Goal: Task Accomplishment & Management: Use online tool/utility

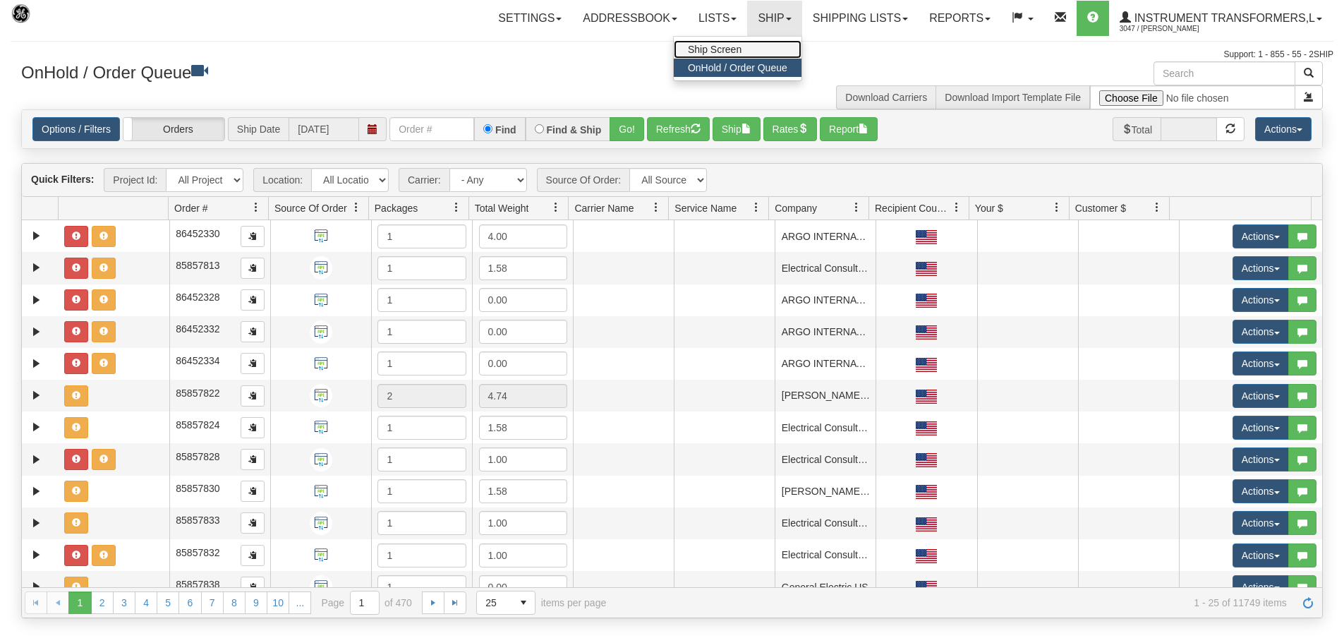
click at [750, 49] on link "Ship Screen" at bounding box center [738, 49] width 128 height 18
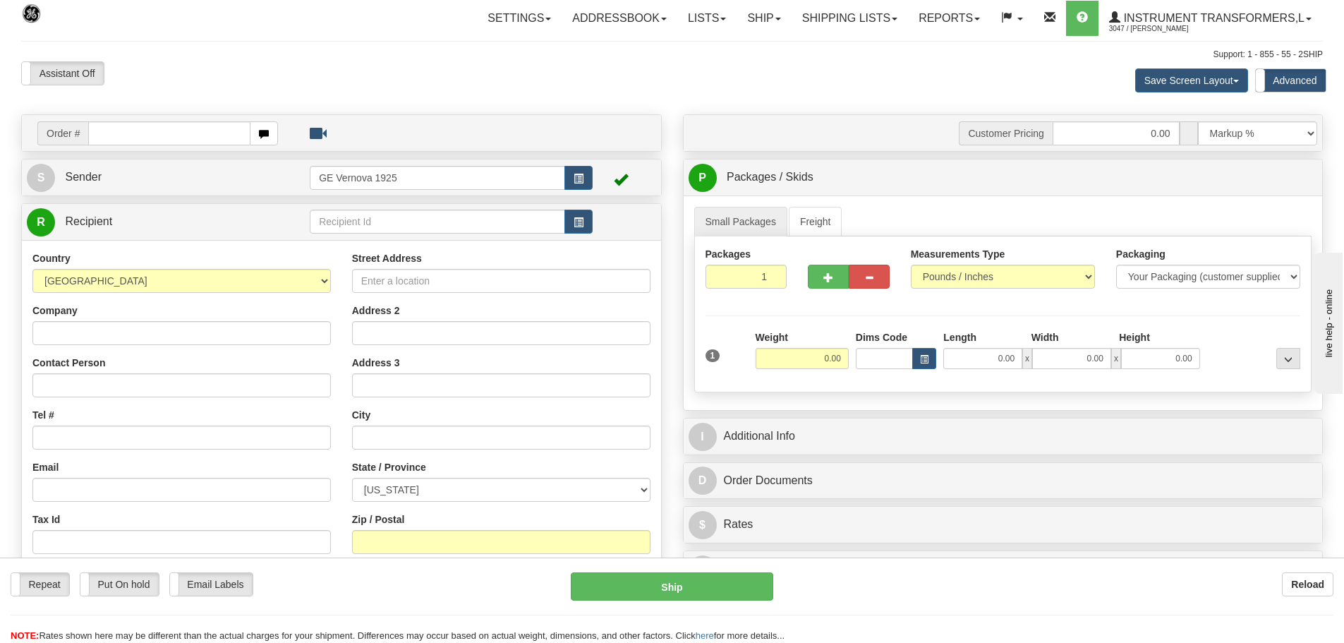
click at [105, 137] on input "text" at bounding box center [169, 133] width 162 height 24
type input "86705094"
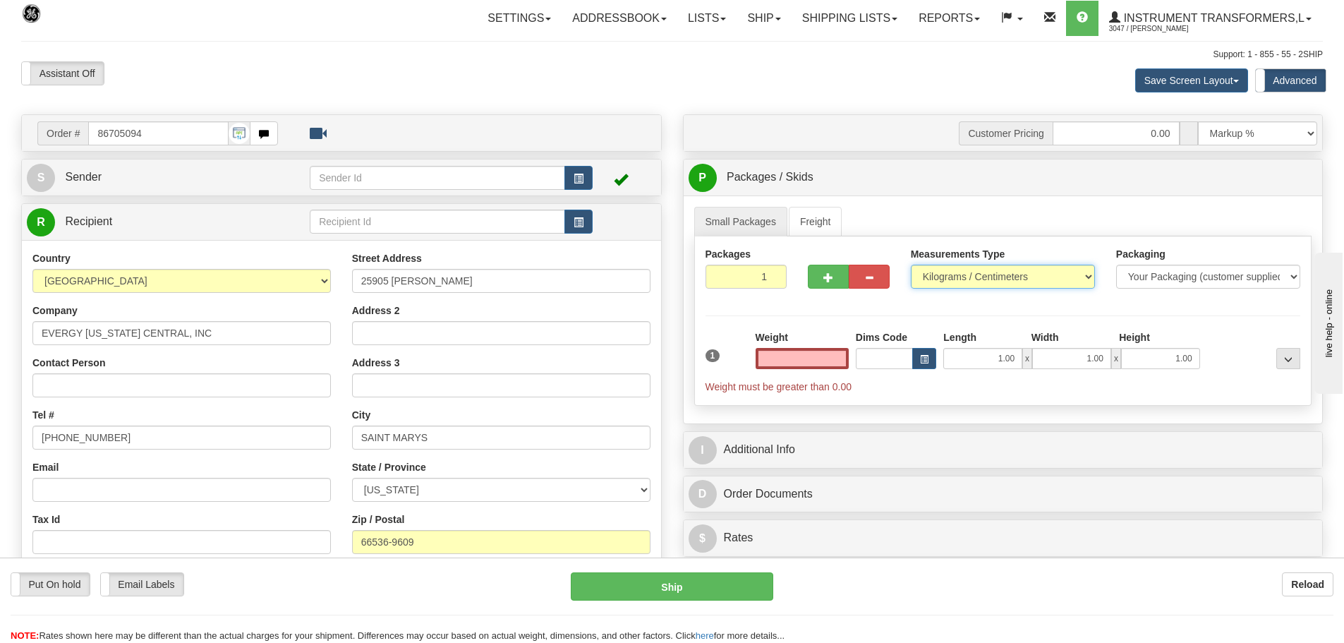
type input "0.00"
click at [1093, 277] on select "Pounds / Inches Kilograms / Centimeters" at bounding box center [1003, 277] width 184 height 24
select select "0"
click at [911, 265] on select "Pounds / Inches Kilograms / Centimeters" at bounding box center [1003, 277] width 184 height 24
click at [851, 360] on div "Weight 0.00" at bounding box center [802, 354] width 100 height 49
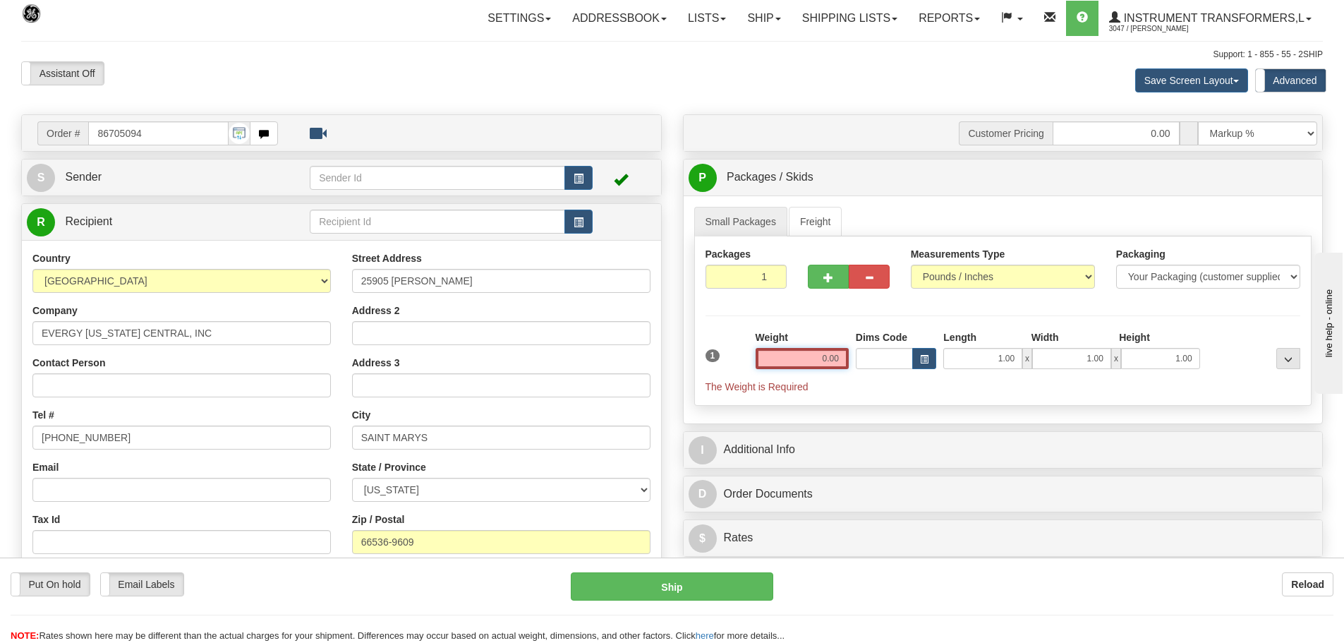
click at [842, 360] on input "0.00" at bounding box center [802, 358] width 93 height 21
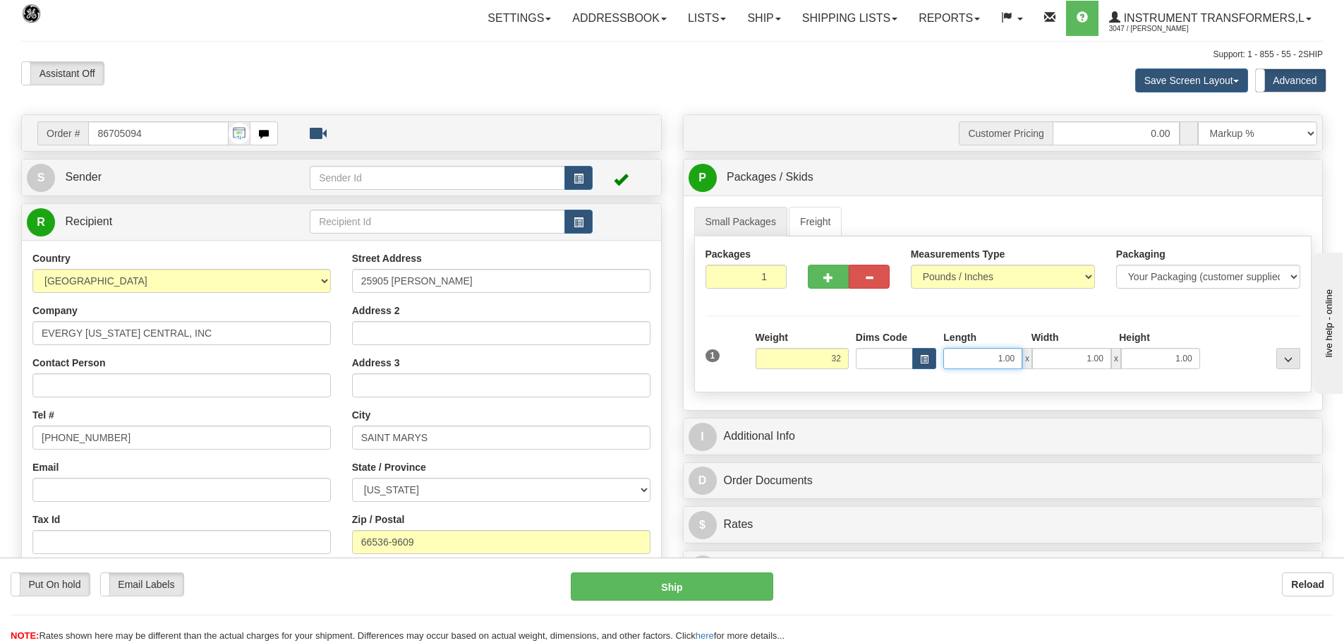
type input "32.00"
click at [1014, 356] on input "1.00" at bounding box center [982, 358] width 79 height 21
type input "1"
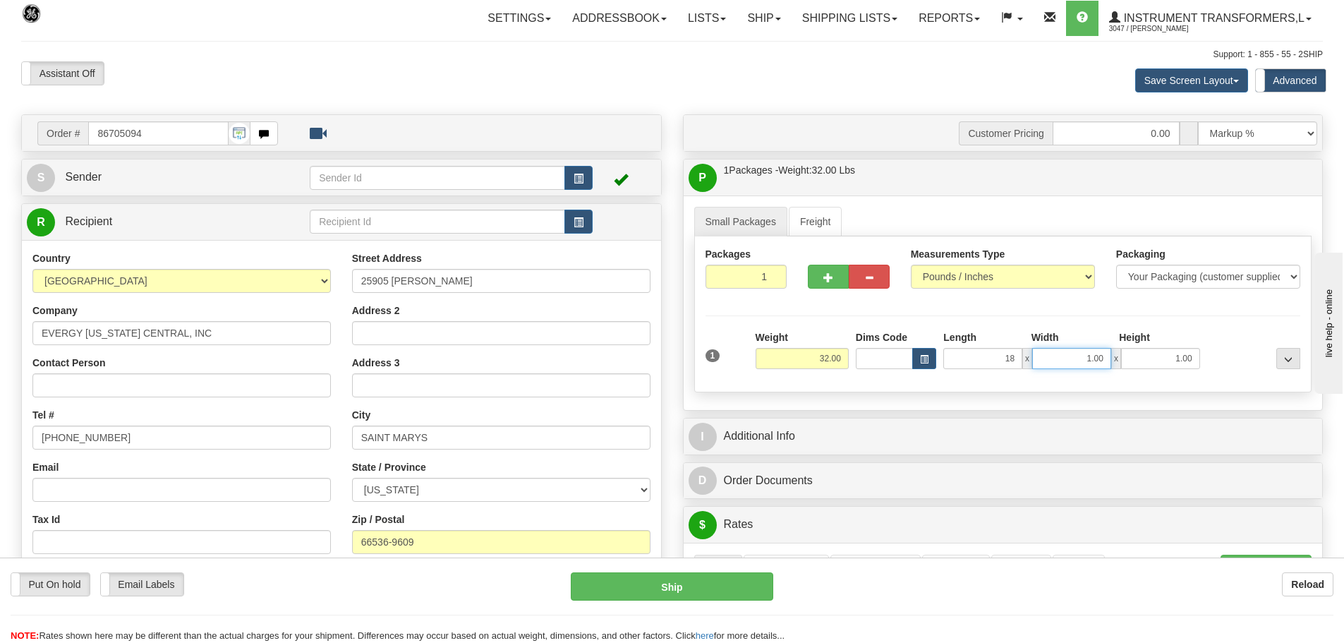
type input "18.00"
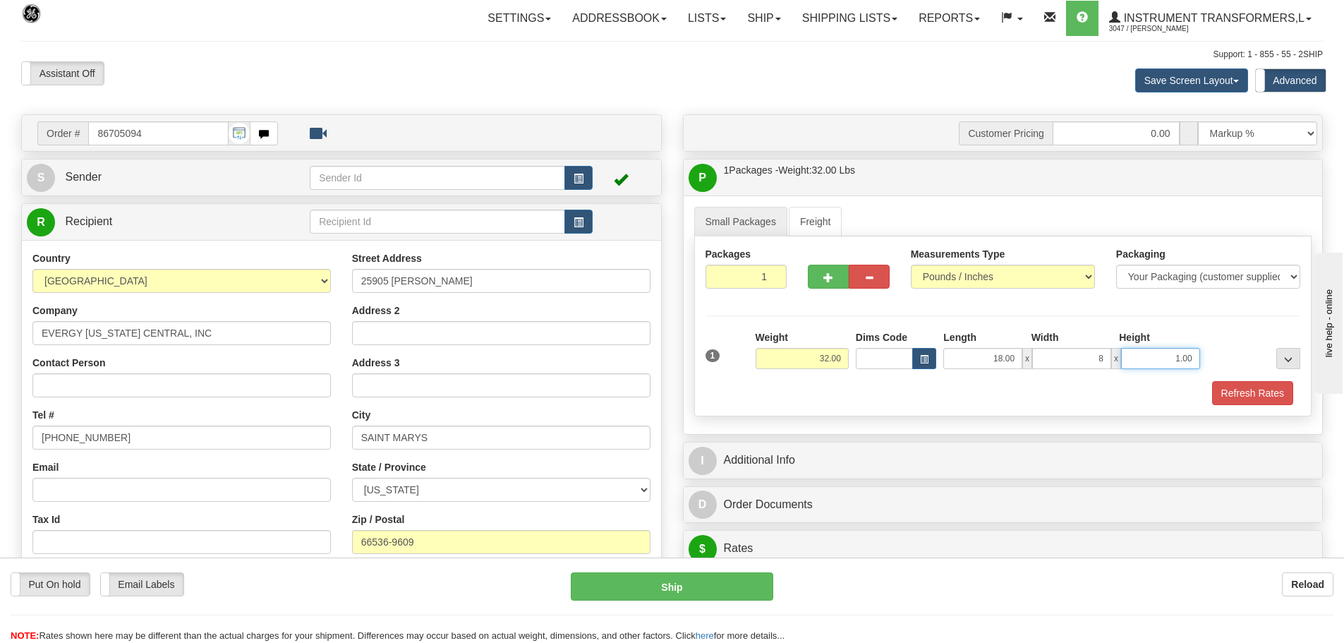
type input "8.00"
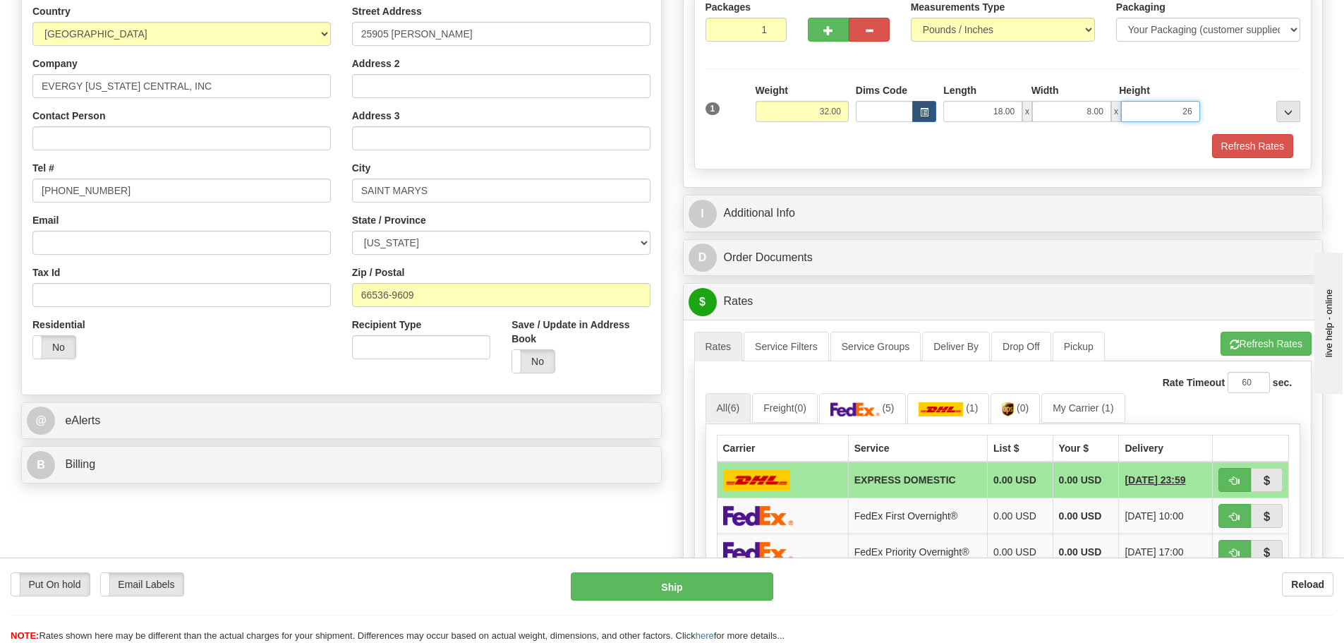
scroll to position [282, 0]
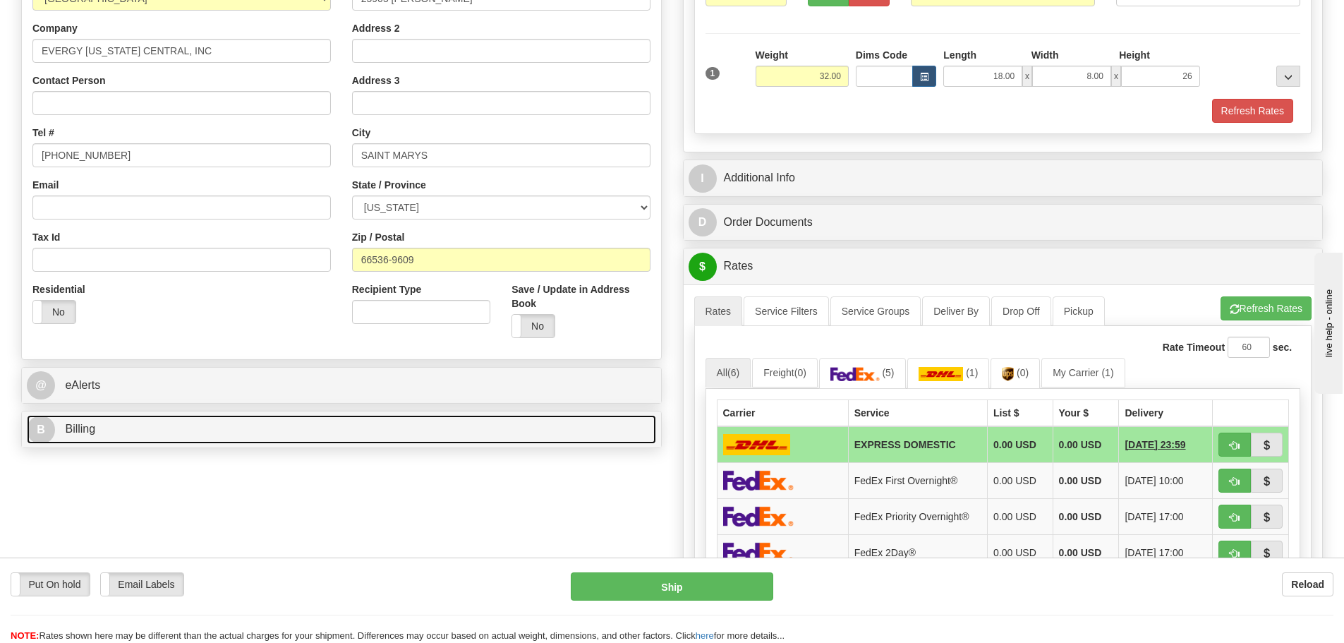
type input "26.00"
click at [259, 435] on link "B Billing" at bounding box center [341, 429] width 629 height 29
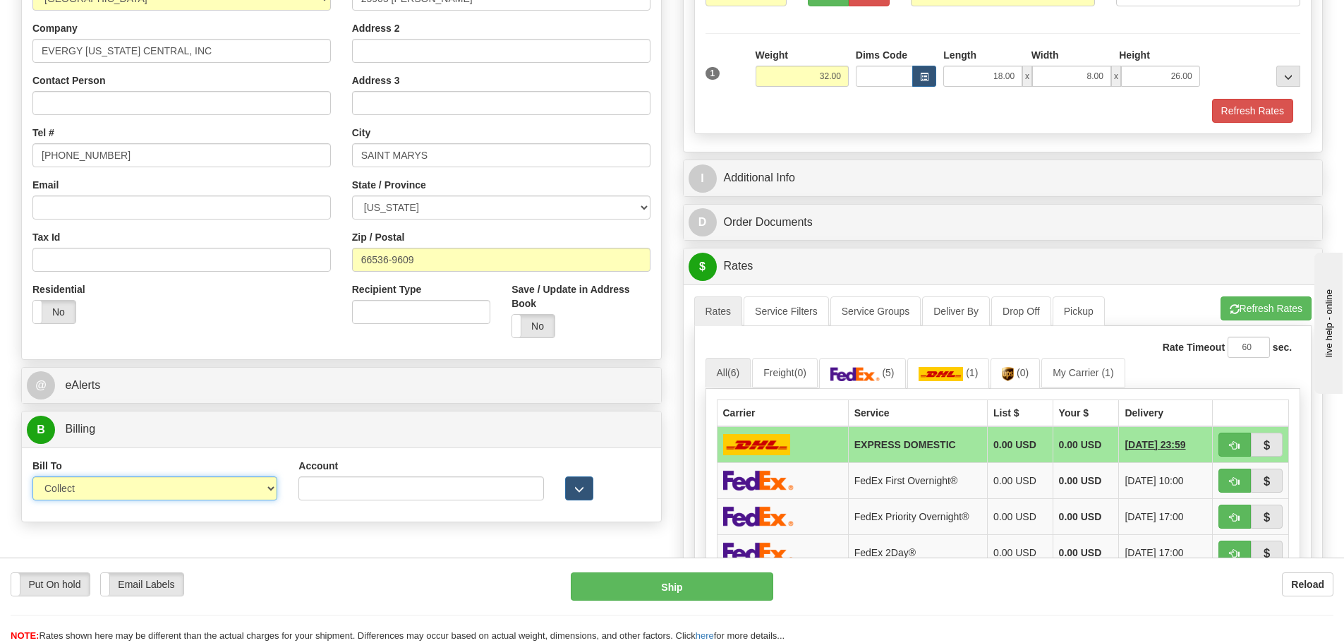
click at [270, 489] on select "Sender Recipient Third Party Collect" at bounding box center [154, 488] width 245 height 24
select select "2"
click at [32, 476] on select "Sender Recipient Third Party Collect" at bounding box center [154, 488] width 245 height 24
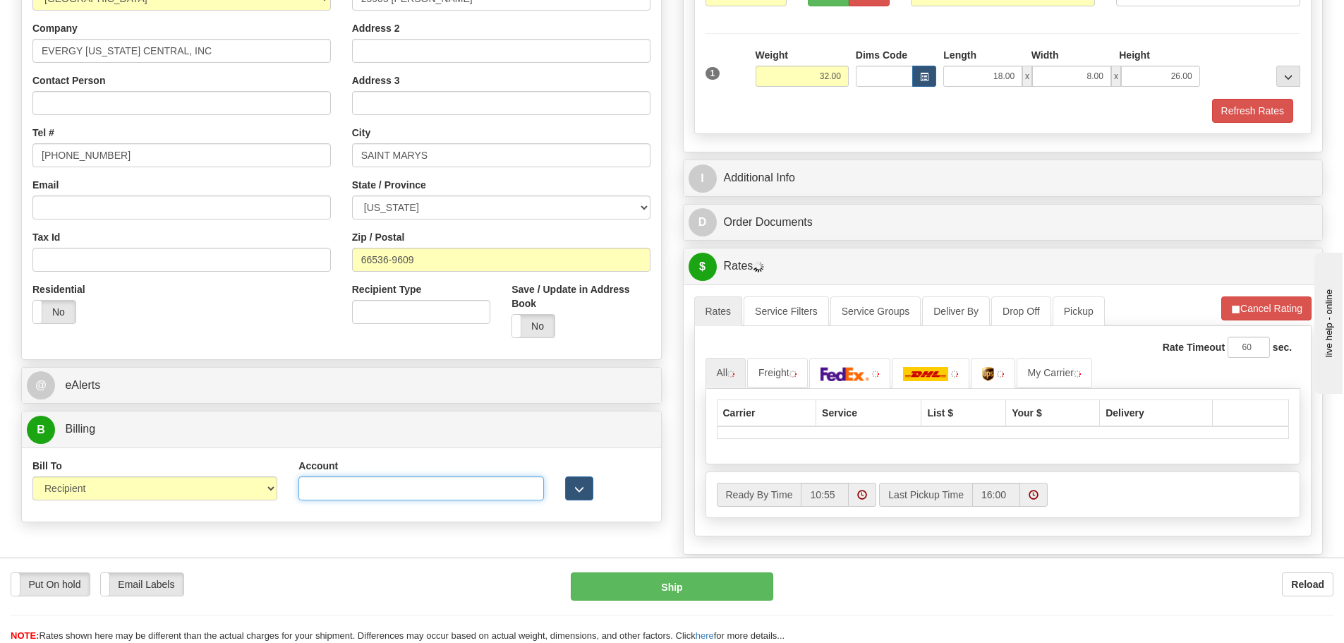
click at [321, 492] on input "Account" at bounding box center [420, 488] width 245 height 24
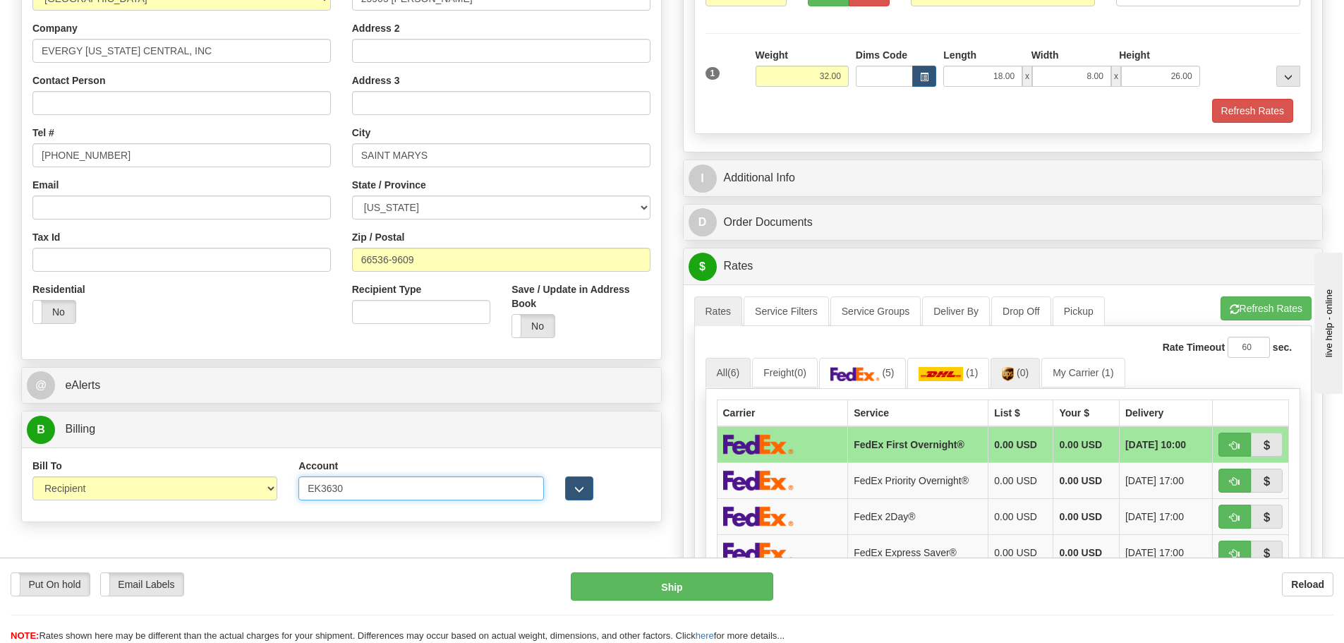
type input "EK3630"
click at [1029, 375] on span "(0)" at bounding box center [1023, 372] width 12 height 11
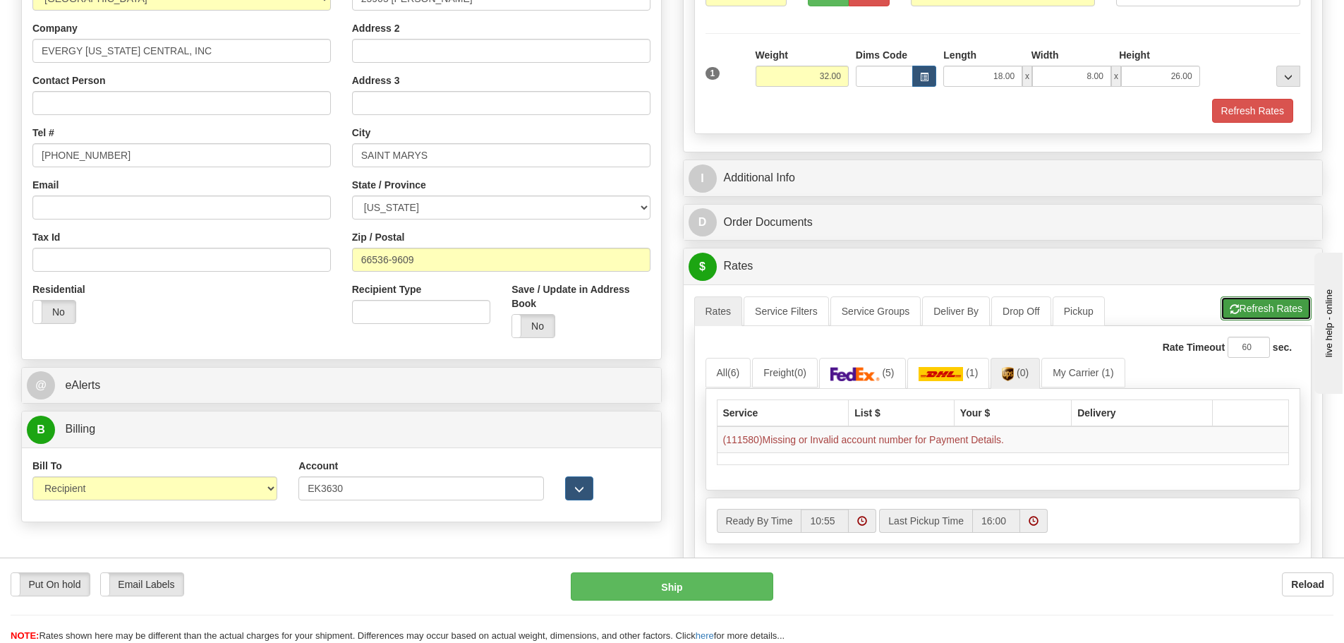
click at [1237, 300] on button "Refresh Rates" at bounding box center [1265, 308] width 91 height 24
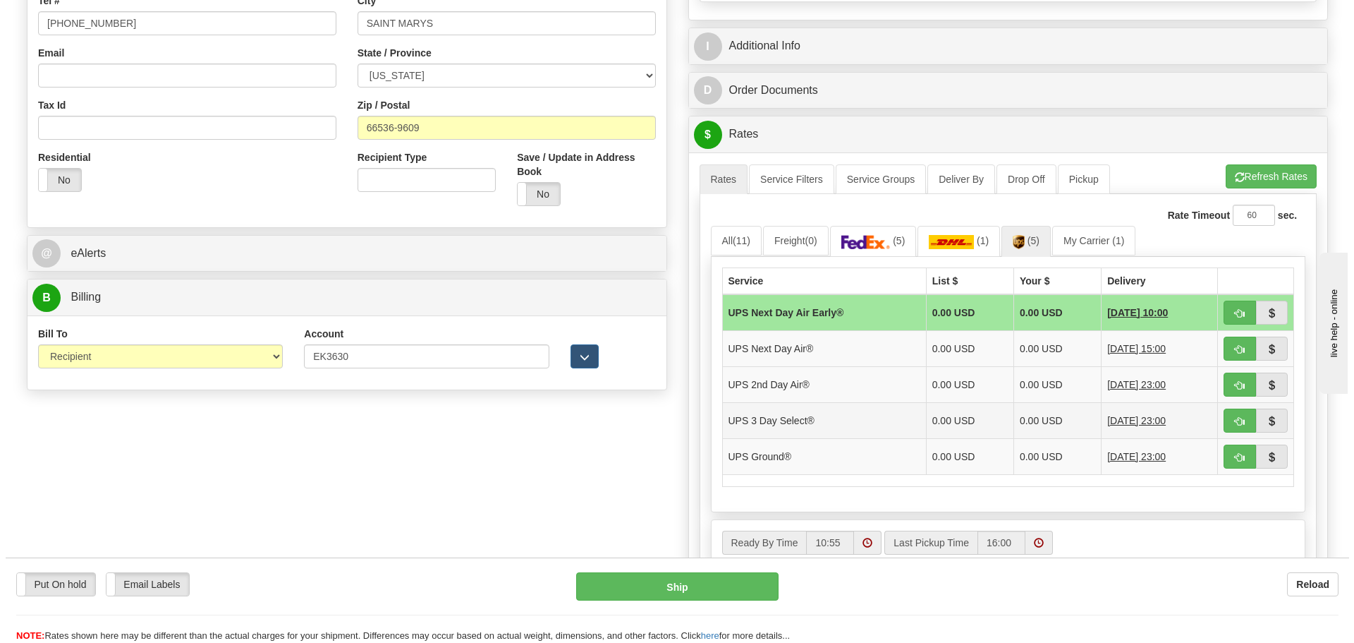
scroll to position [423, 0]
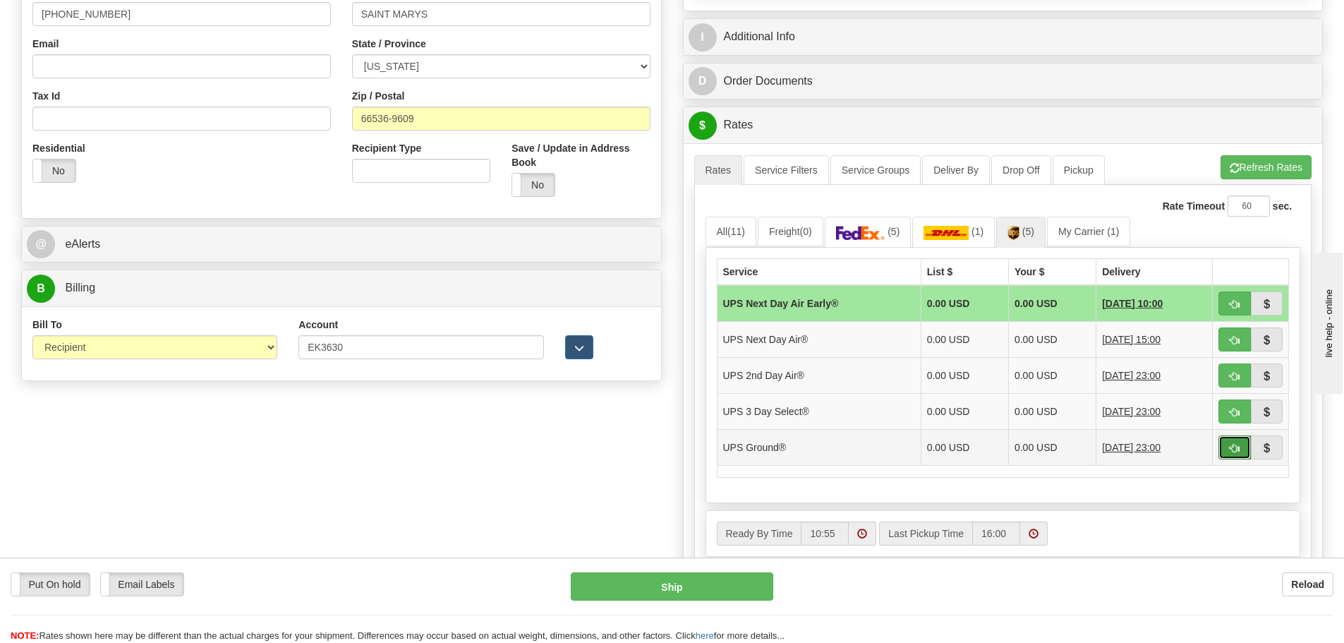
click at [1235, 444] on span "button" at bounding box center [1235, 448] width 10 height 9
type input "03"
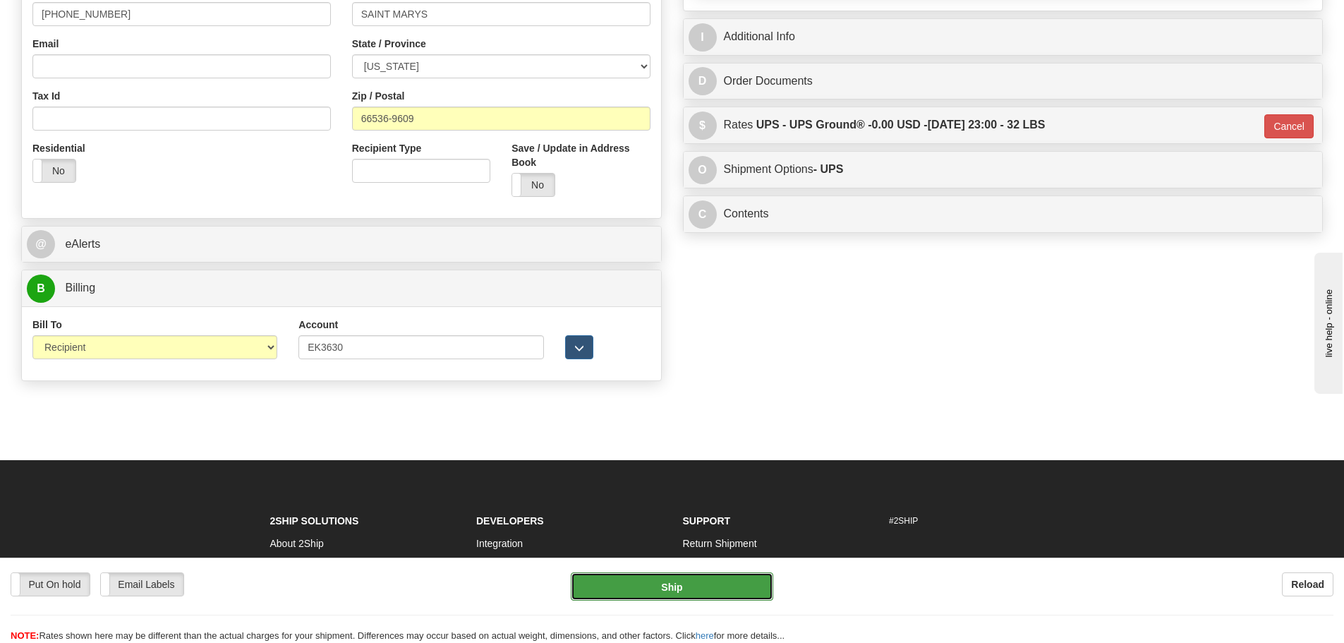
click at [704, 586] on button "Ship" at bounding box center [672, 586] width 202 height 28
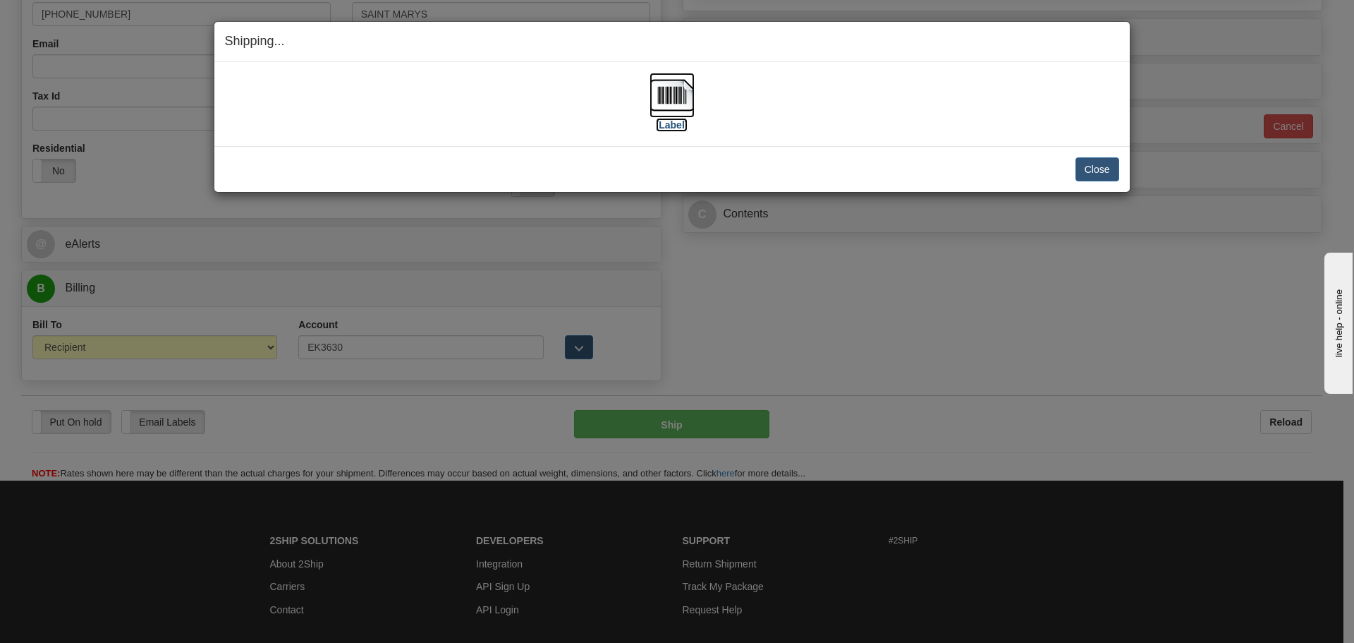
click at [672, 95] on img at bounding box center [672, 95] width 45 height 45
click at [1108, 174] on button "Close" at bounding box center [1098, 169] width 44 height 24
